Goal: Information Seeking & Learning: Learn about a topic

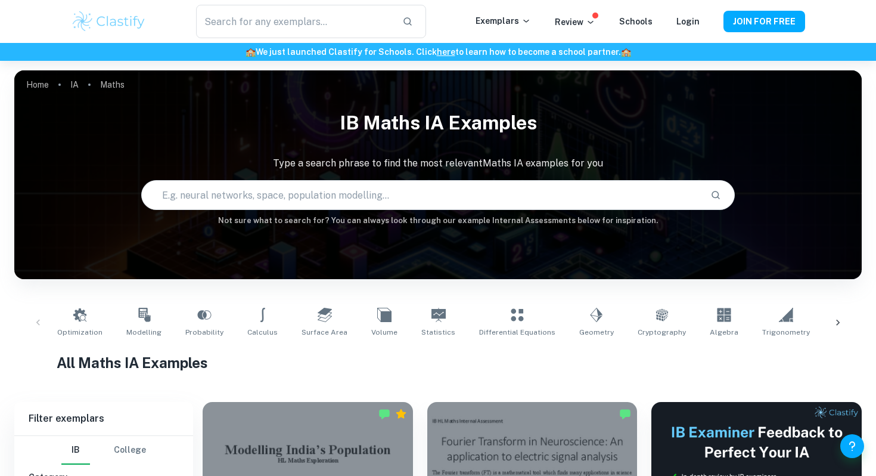
scroll to position [206, 0]
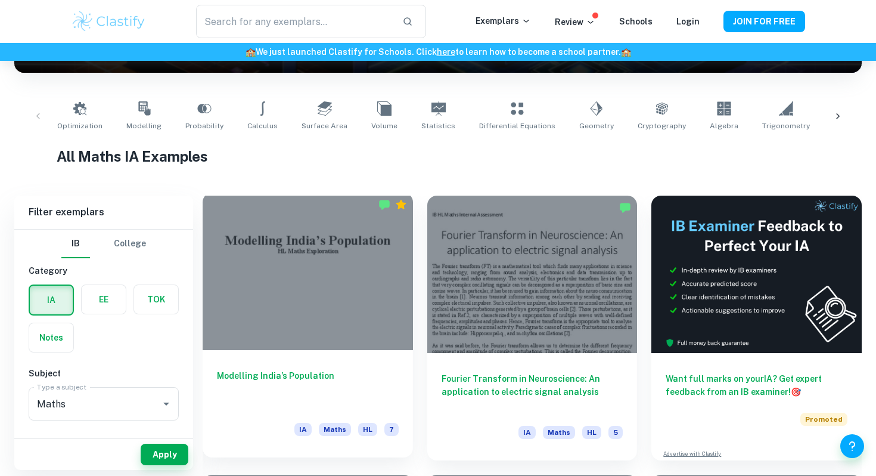
click at [347, 281] on div at bounding box center [308, 271] width 210 height 157
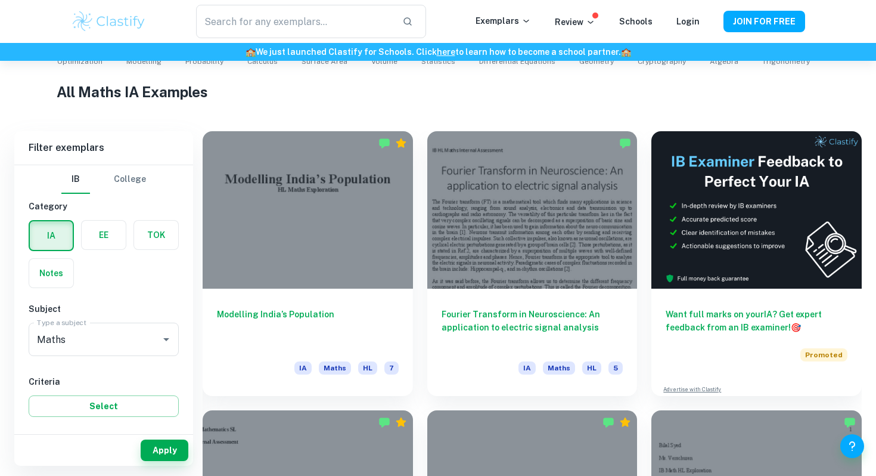
scroll to position [272, 0]
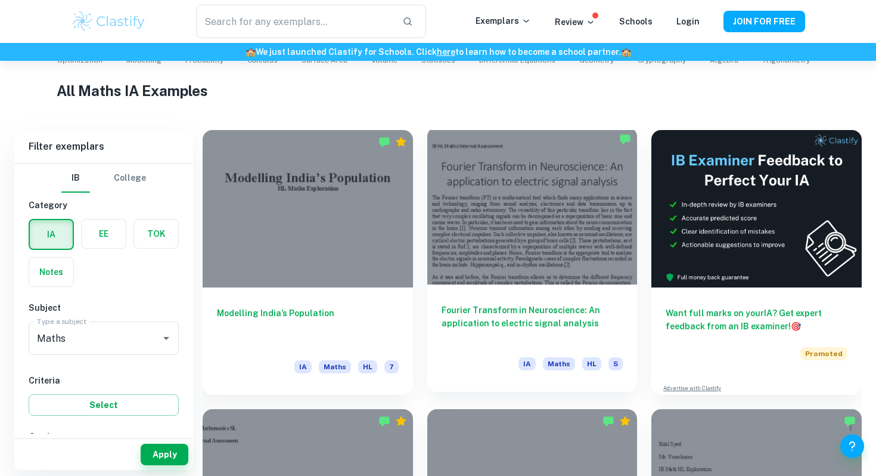
click at [529, 251] on div at bounding box center [532, 205] width 210 height 157
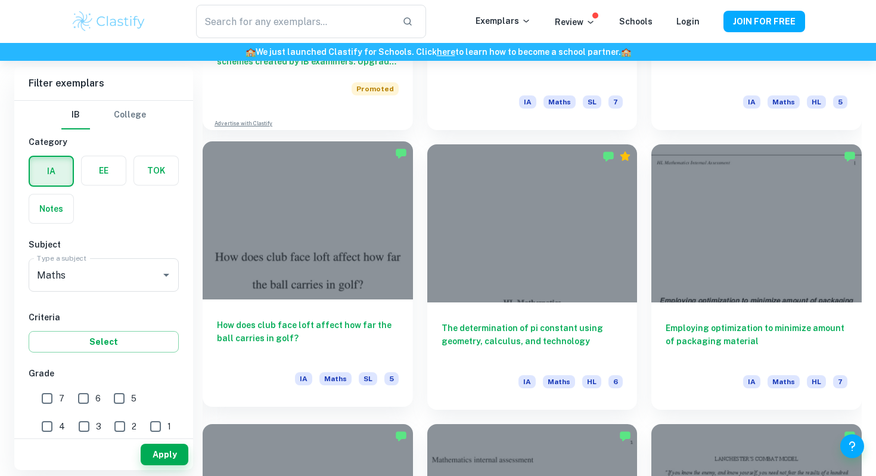
scroll to position [1098, 0]
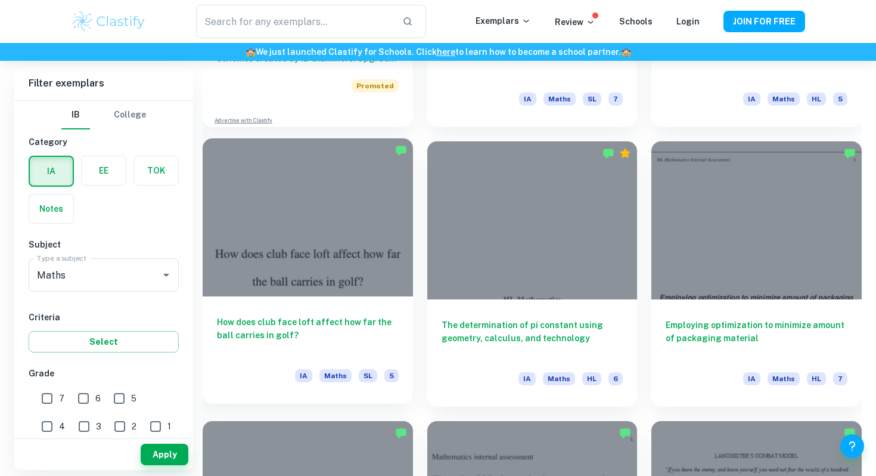
click at [296, 251] on div at bounding box center [308, 216] width 210 height 157
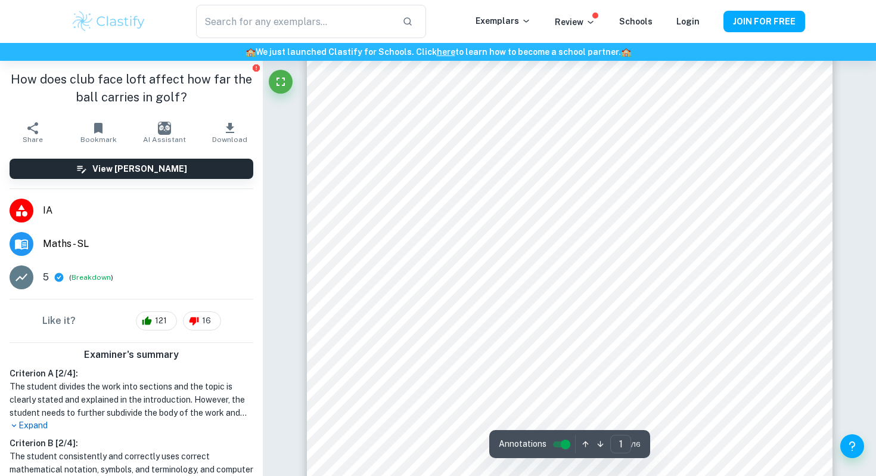
scroll to position [63, 0]
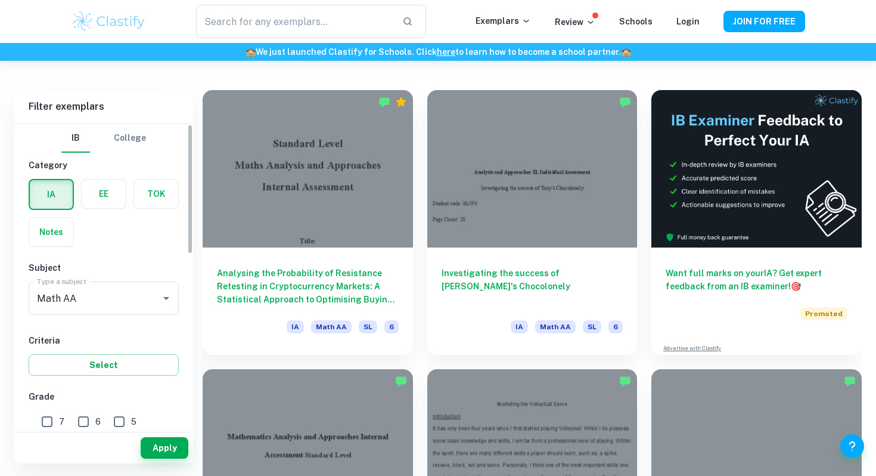
scroll to position [315, 0]
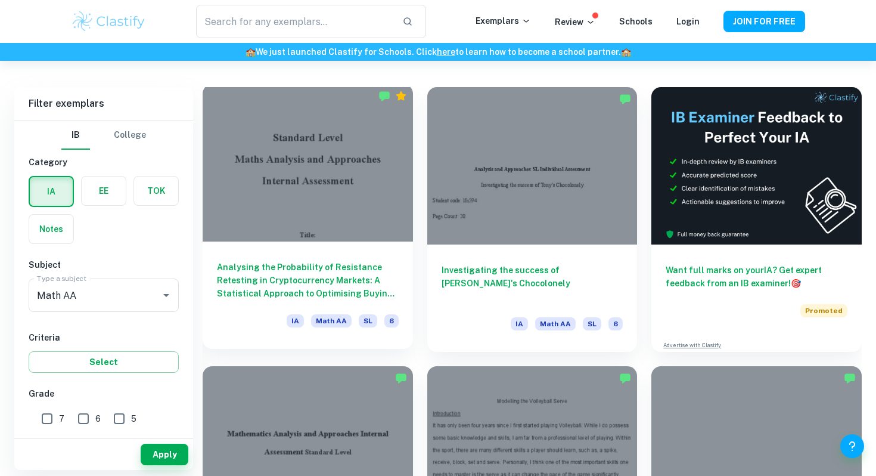
click at [314, 241] on div at bounding box center [308, 162] width 210 height 157
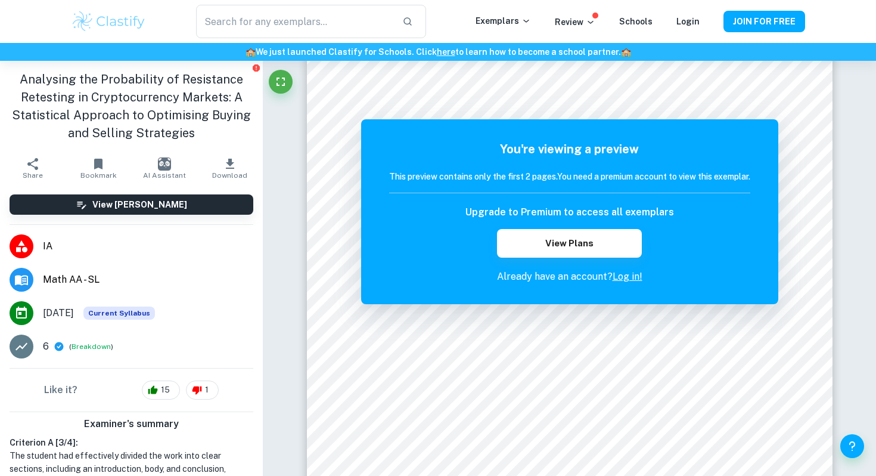
scroll to position [169, 0]
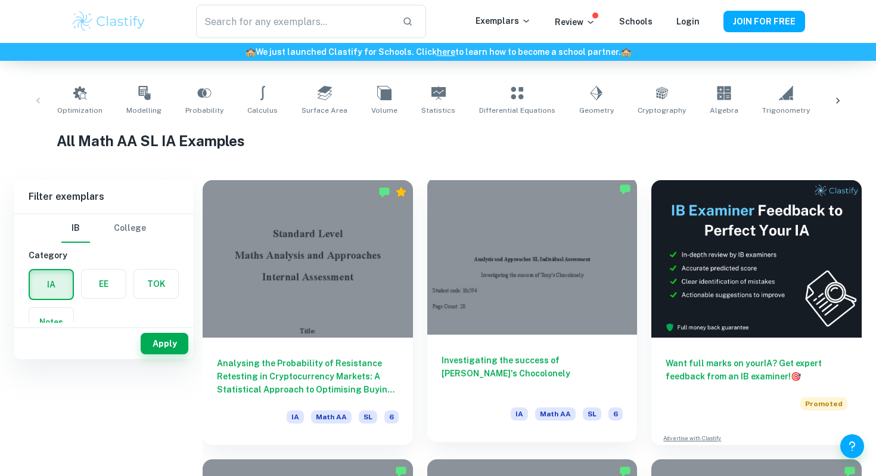
scroll to position [265, 0]
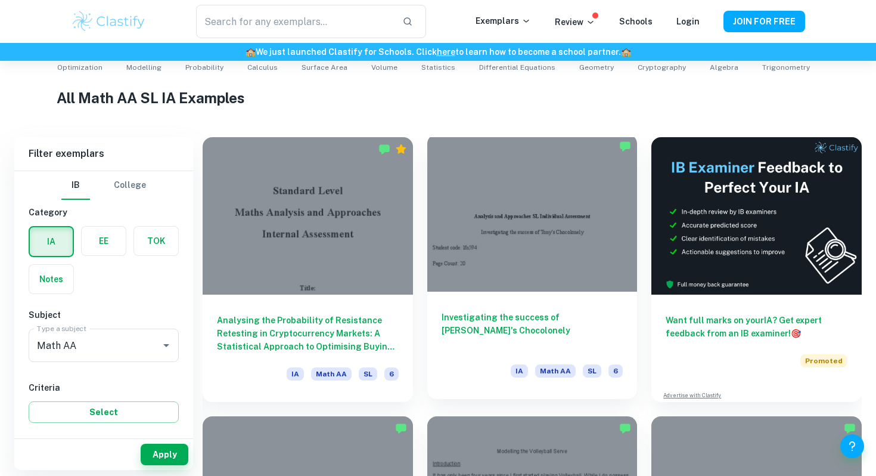
click at [547, 241] on div at bounding box center [532, 212] width 210 height 157
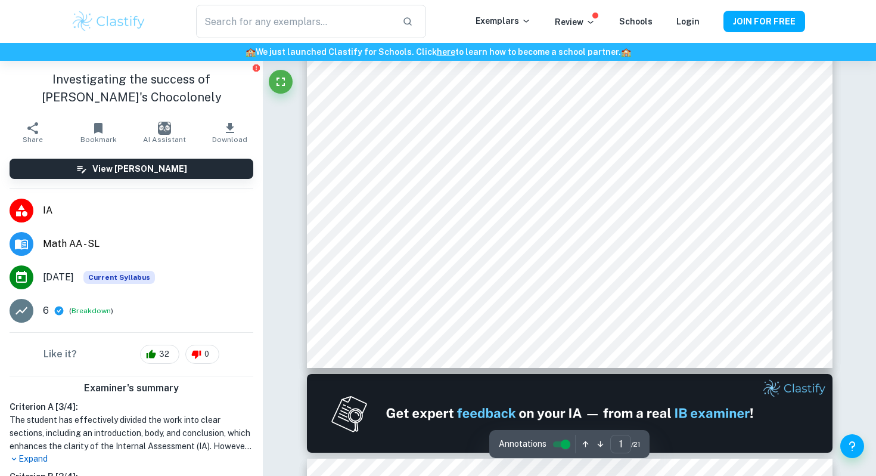
scroll to position [495, 0]
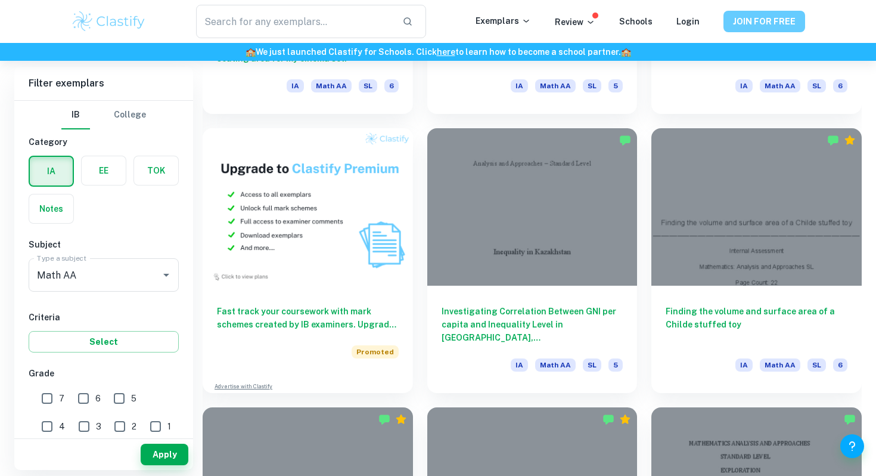
scroll to position [835, 0]
